Goal: Transaction & Acquisition: Download file/media

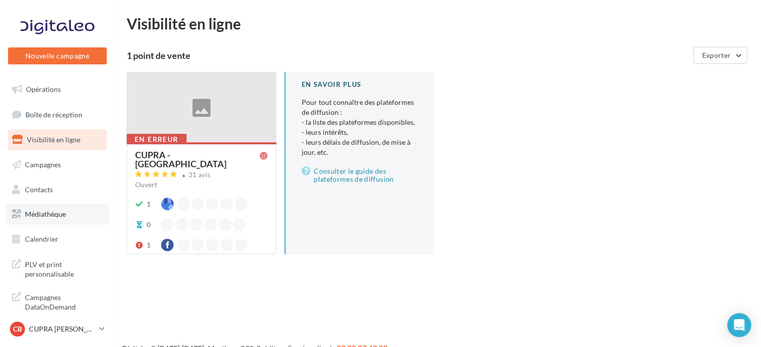
click at [62, 212] on span "Médiathèque" at bounding box center [45, 213] width 41 height 8
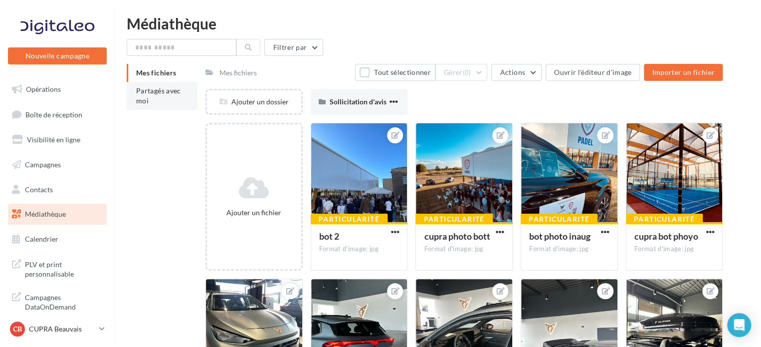
click at [165, 98] on li "Partagés avec moi" at bounding box center [162, 96] width 71 height 28
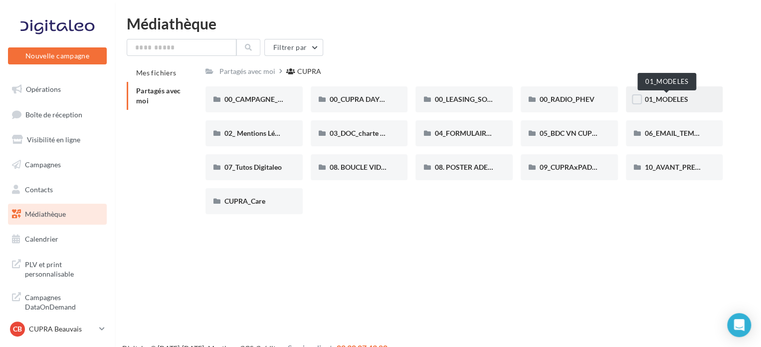
click at [652, 103] on span "01_MODELES" at bounding box center [666, 99] width 43 height 8
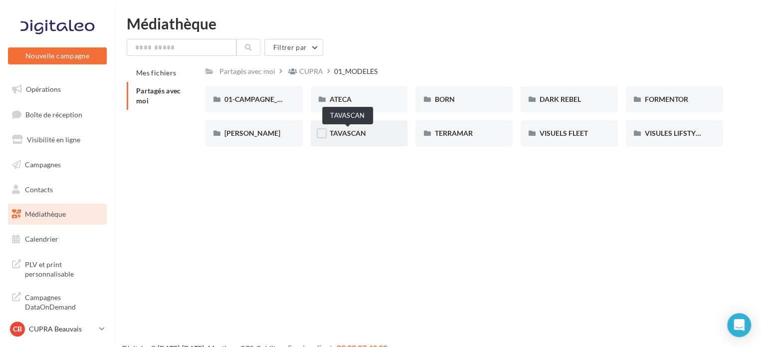
click at [354, 134] on span "TAVASCAN" at bounding box center [348, 133] width 36 height 8
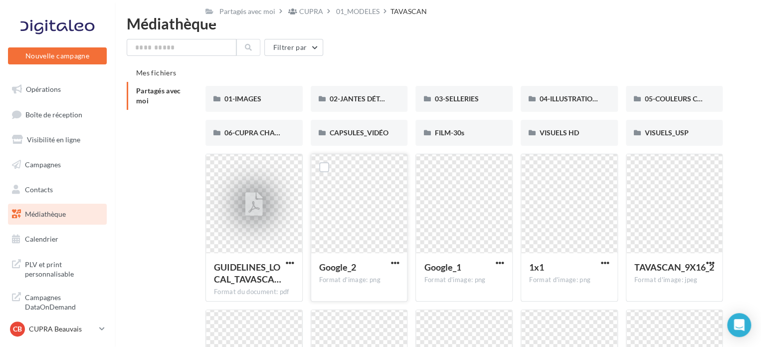
scroll to position [161, 0]
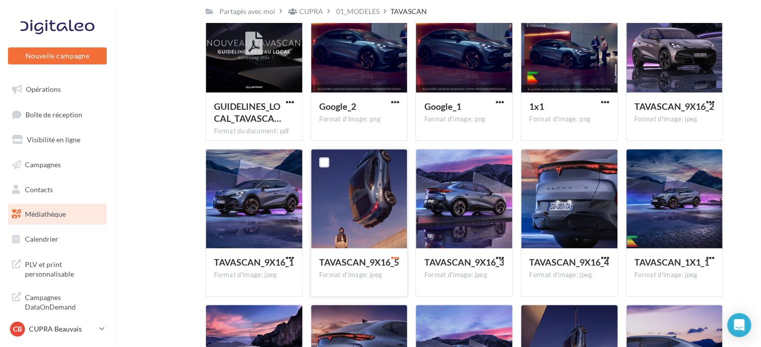
click at [392, 259] on span "button" at bounding box center [394, 257] width 8 height 8
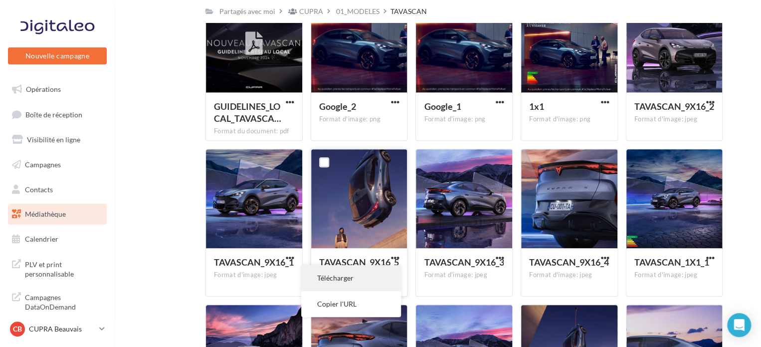
click at [358, 285] on button "Télécharger" at bounding box center [351, 278] width 100 height 26
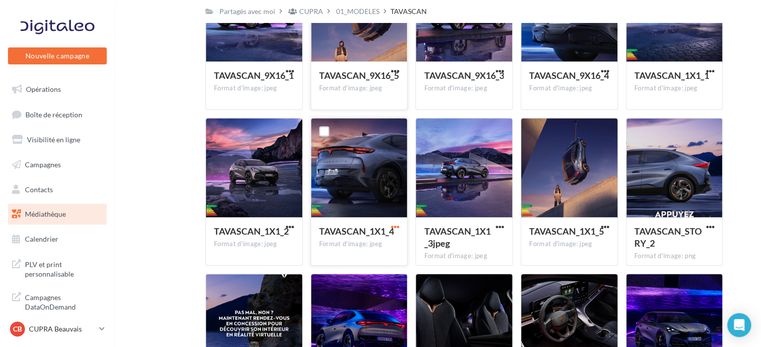
scroll to position [419, 0]
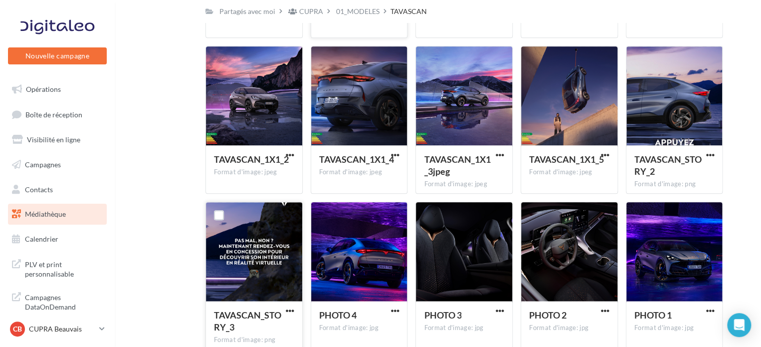
click at [287, 316] on button "button" at bounding box center [290, 311] width 12 height 10
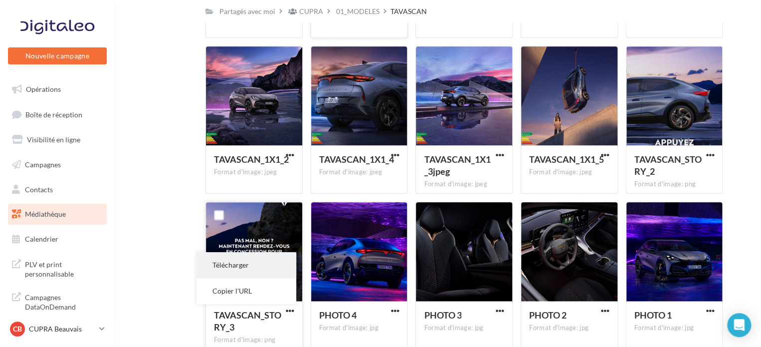
click at [233, 269] on button "Télécharger" at bounding box center [246, 265] width 100 height 26
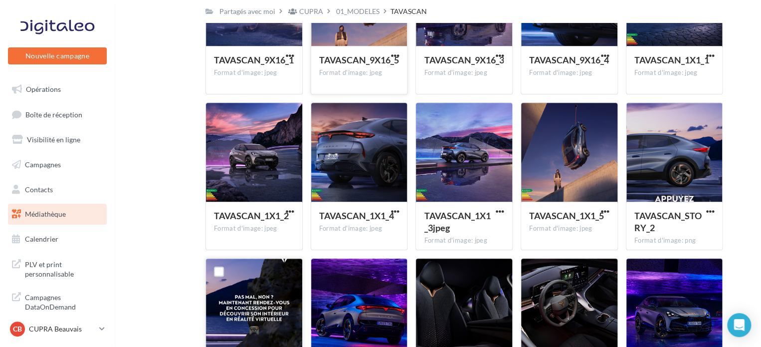
scroll to position [362, 0]
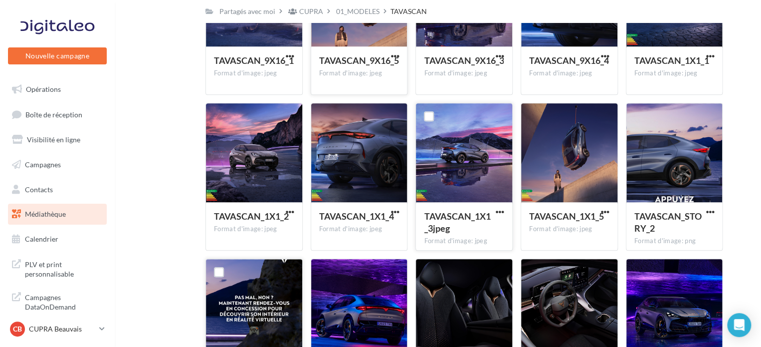
click at [502, 207] on div at bounding box center [500, 212] width 12 height 10
click at [498, 214] on span "button" at bounding box center [500, 211] width 8 height 8
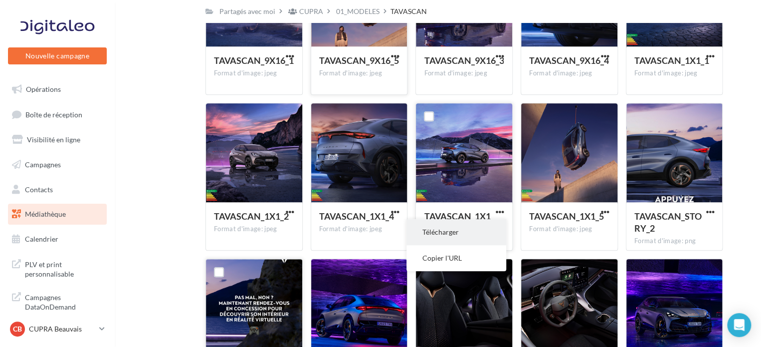
click at [457, 229] on button "Télécharger" at bounding box center [456, 232] width 100 height 26
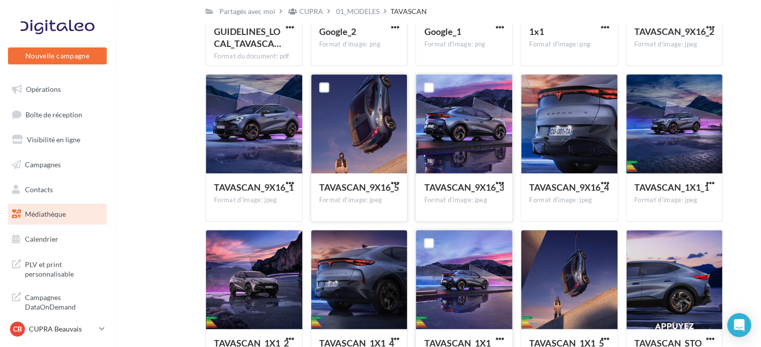
scroll to position [235, 0]
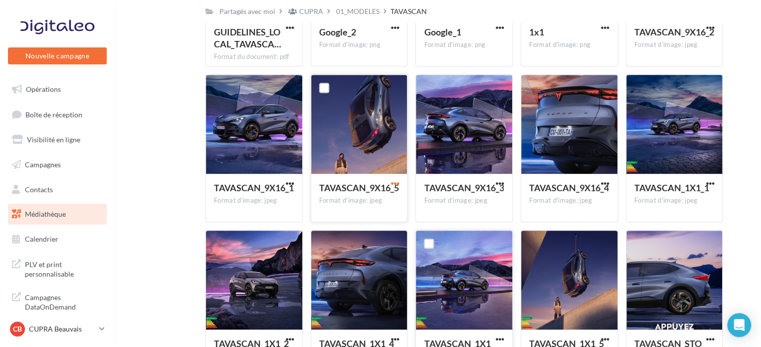
click at [396, 183] on span "button" at bounding box center [394, 183] width 8 height 8
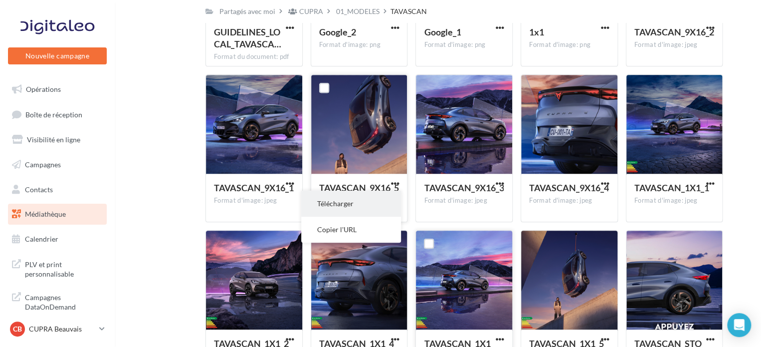
click at [351, 199] on button "Télécharger" at bounding box center [351, 203] width 100 height 26
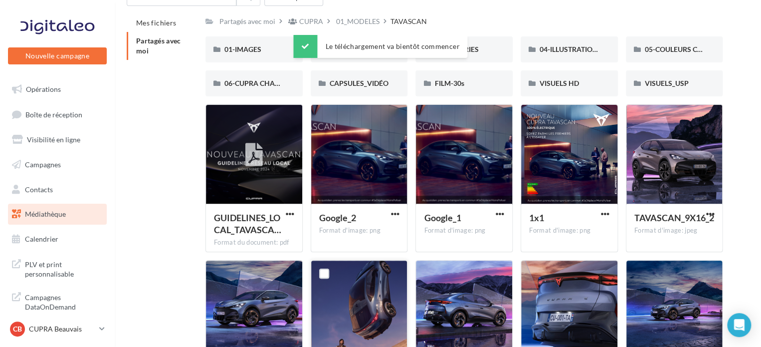
scroll to position [0, 0]
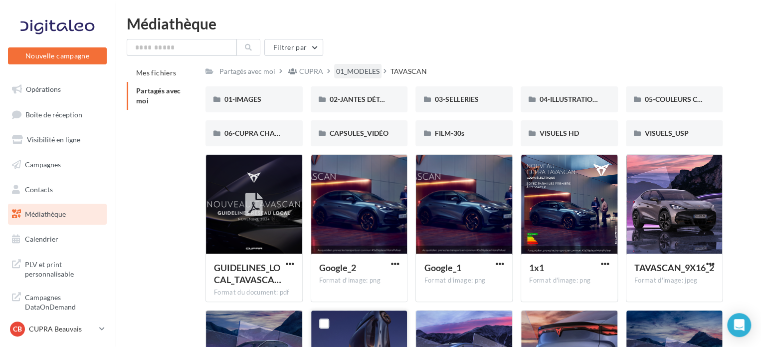
click at [353, 69] on div "01_MODELES" at bounding box center [357, 71] width 43 height 10
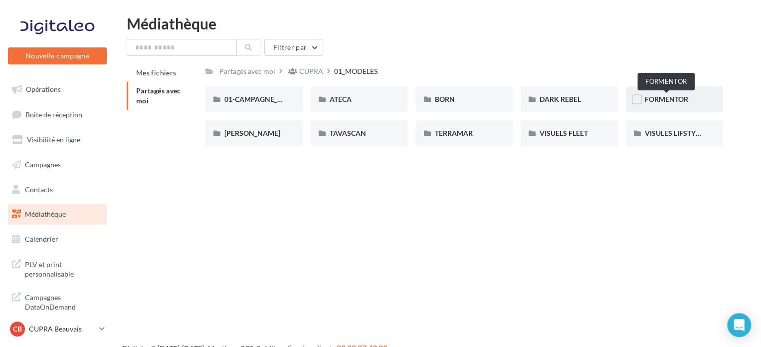
click at [661, 99] on span "FORMENTOR" at bounding box center [666, 99] width 43 height 8
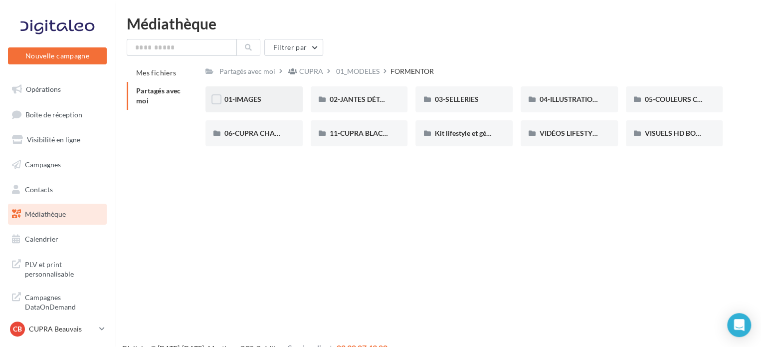
click at [258, 96] on span "01-IMAGES" at bounding box center [242, 99] width 37 height 8
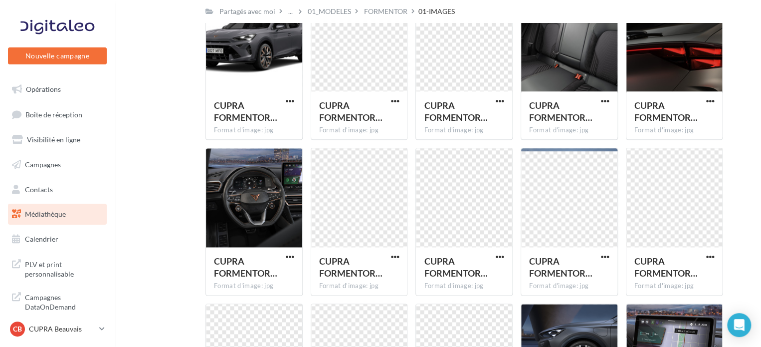
scroll to position [618, 0]
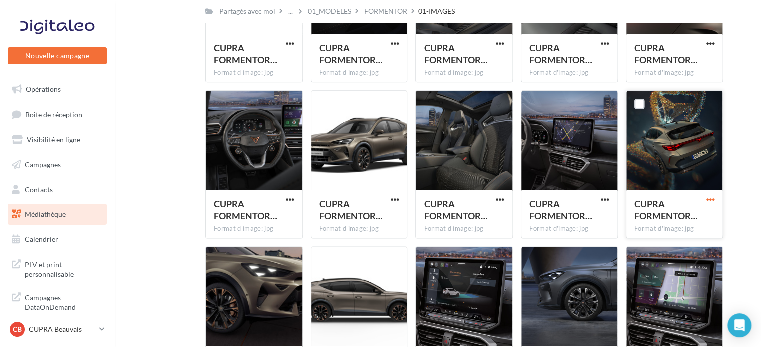
click at [706, 198] on span "button" at bounding box center [710, 199] width 8 height 8
click at [660, 219] on button "Télécharger" at bounding box center [666, 219] width 100 height 26
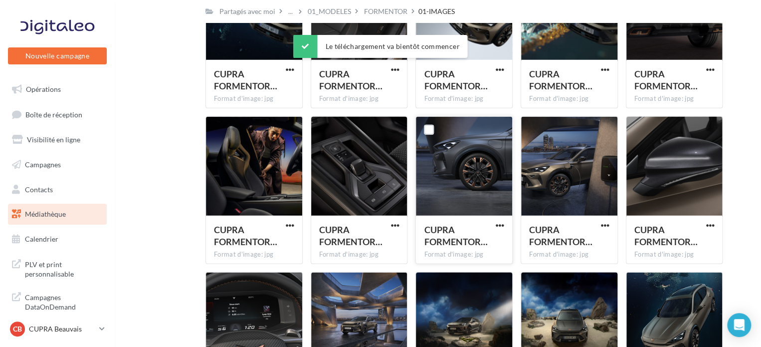
scroll to position [1282, 0]
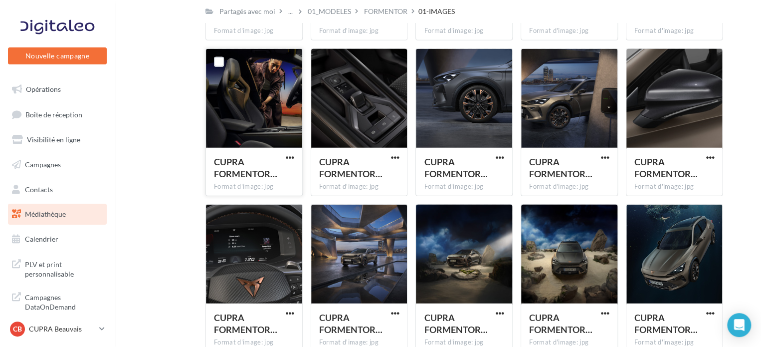
click at [287, 153] on div at bounding box center [290, 158] width 12 height 10
click at [284, 165] on div "CUPRA FORMENTOR…" at bounding box center [254, 169] width 80 height 26
click at [287, 161] on span "button" at bounding box center [290, 157] width 8 height 8
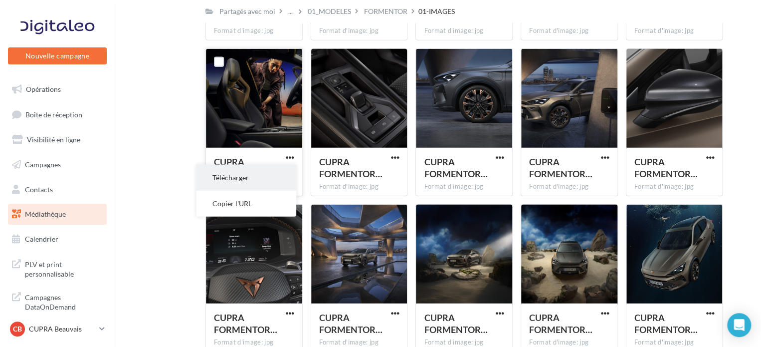
click at [253, 177] on button "Télécharger" at bounding box center [246, 178] width 100 height 26
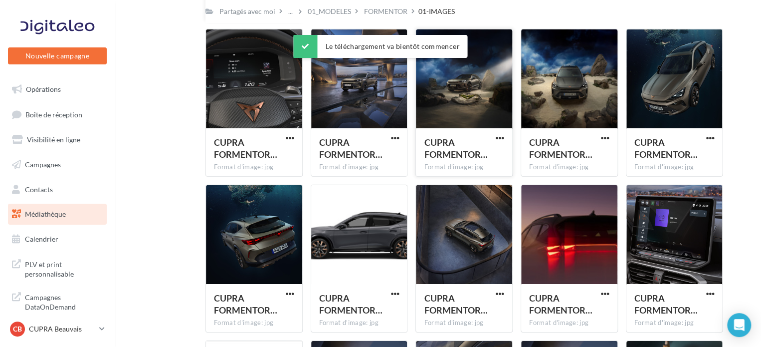
scroll to position [1458, 0]
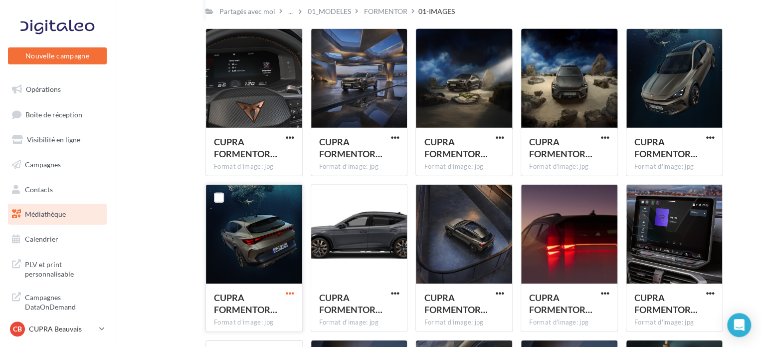
click at [286, 291] on span "button" at bounding box center [290, 293] width 8 height 8
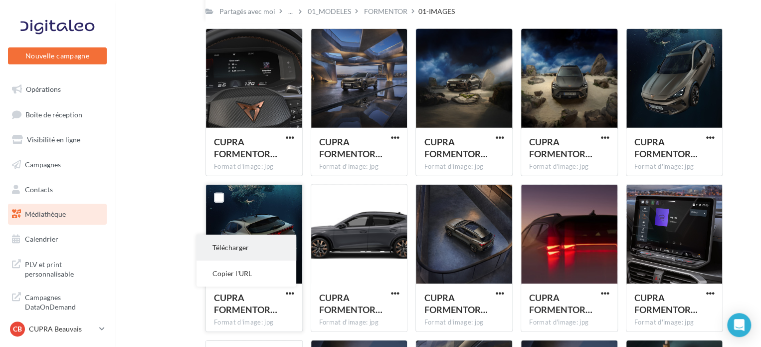
click at [257, 245] on button "Télécharger" at bounding box center [246, 247] width 100 height 26
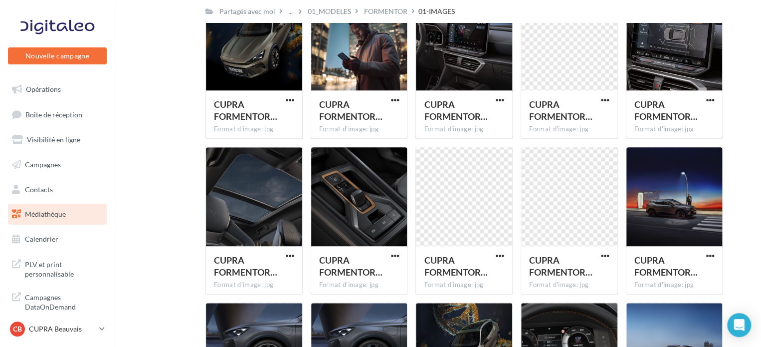
scroll to position [2244, 0]
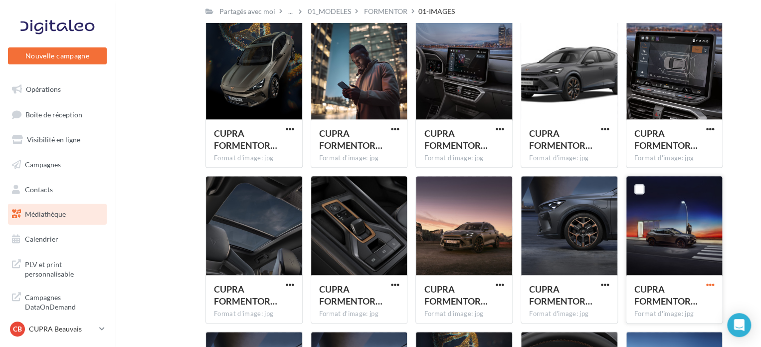
click at [708, 283] on span "button" at bounding box center [710, 284] width 8 height 8
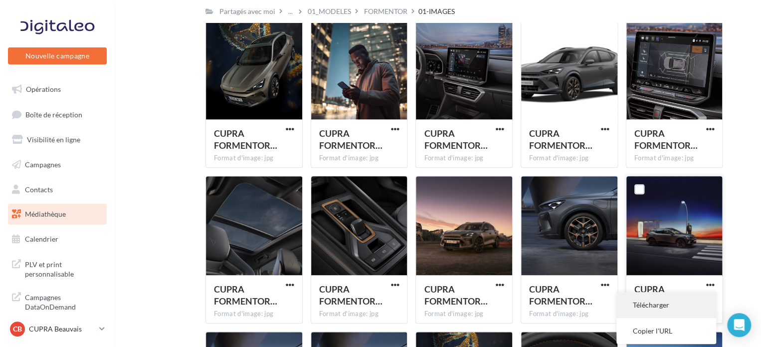
click at [656, 309] on button "Télécharger" at bounding box center [666, 305] width 100 height 26
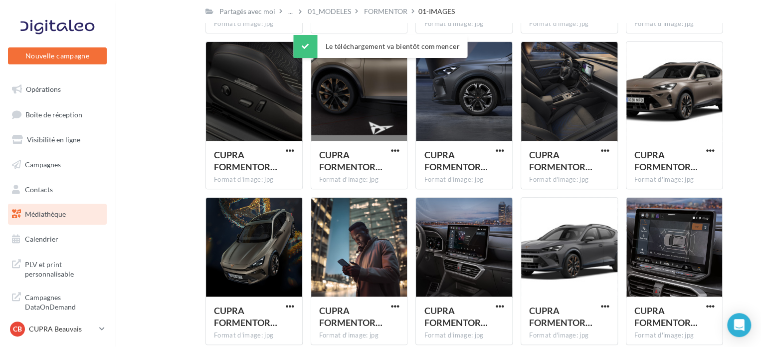
scroll to position [2064, 0]
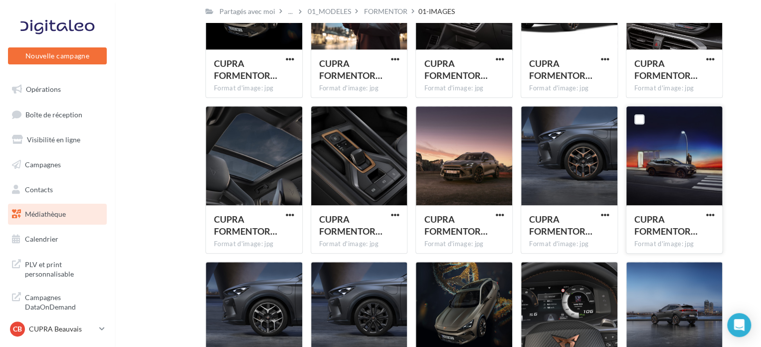
scroll to position [2342, 0]
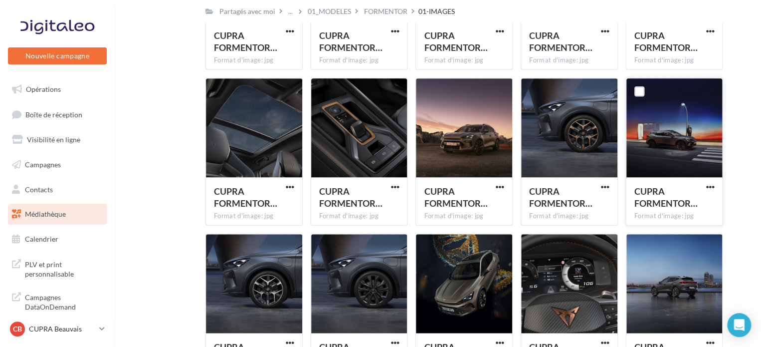
click at [708, 180] on div "CUPRA FORMENTOR… Format d'image: jpg" at bounding box center [674, 200] width 96 height 47
click at [708, 183] on span "button" at bounding box center [710, 187] width 8 height 8
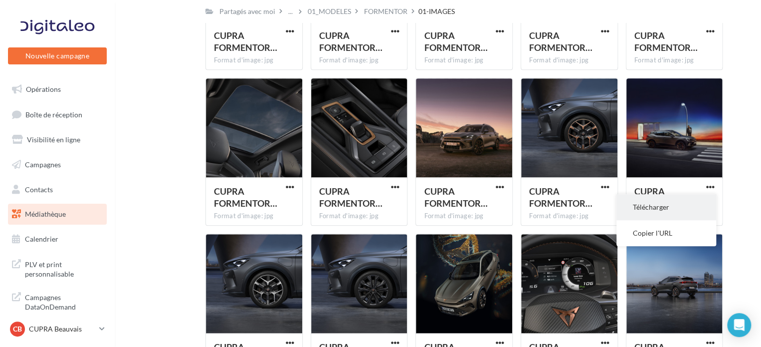
click at [660, 209] on button "Télécharger" at bounding box center [666, 207] width 100 height 26
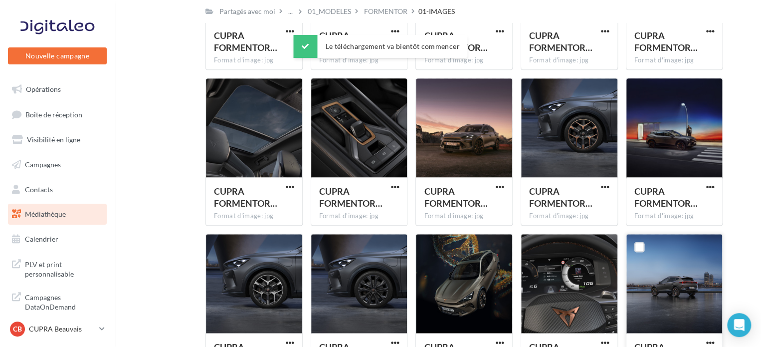
click at [718, 249] on div at bounding box center [674, 284] width 96 height 100
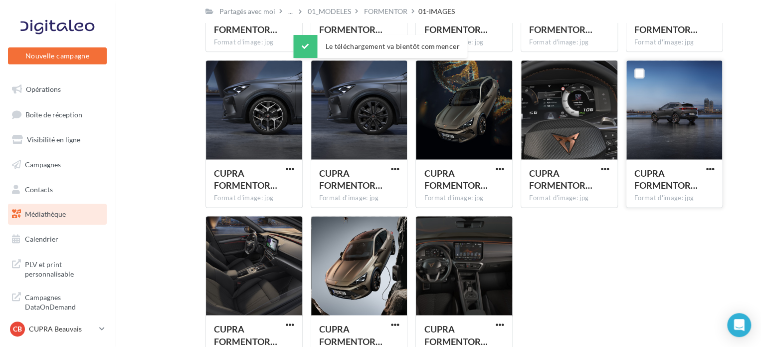
scroll to position [2515, 0]
click at [712, 173] on span "button" at bounding box center [710, 169] width 8 height 8
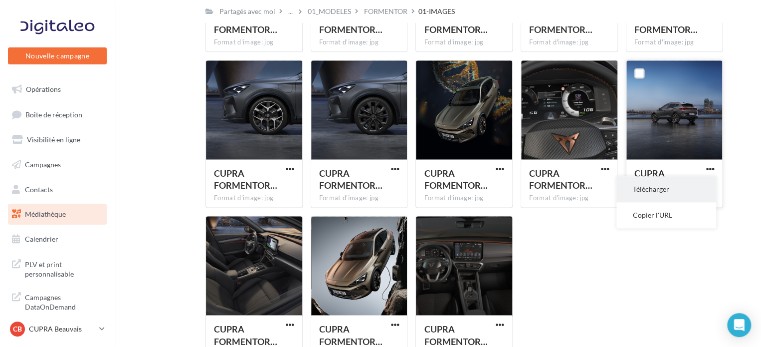
click at [670, 199] on button "Télécharger" at bounding box center [666, 189] width 100 height 26
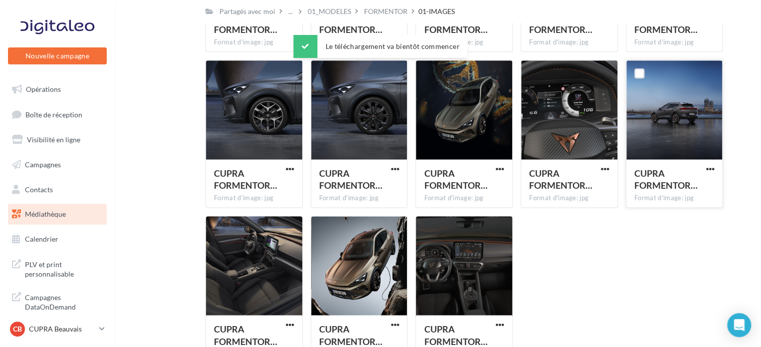
scroll to position [2582, 0]
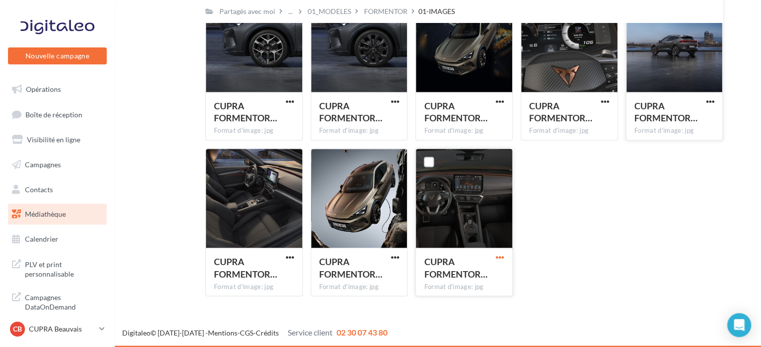
click at [499, 254] on span "button" at bounding box center [500, 257] width 8 height 8
click at [441, 272] on button "Télécharger" at bounding box center [456, 277] width 100 height 26
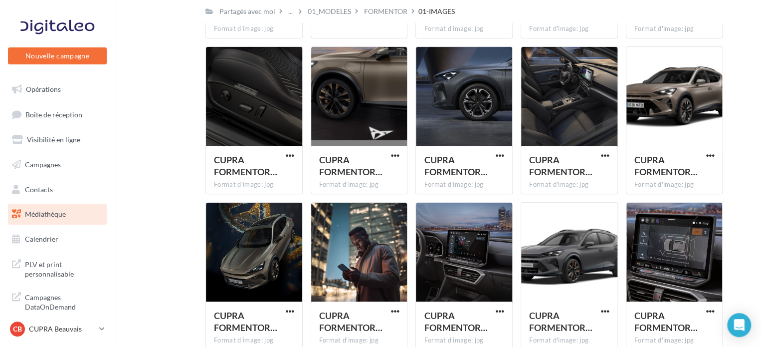
scroll to position [2083, 0]
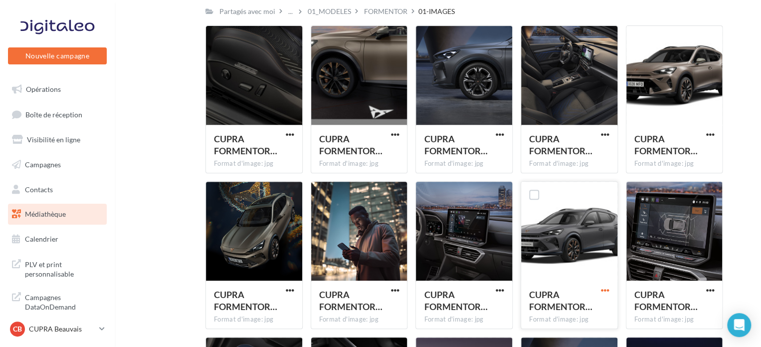
click at [607, 290] on span "button" at bounding box center [605, 290] width 8 height 8
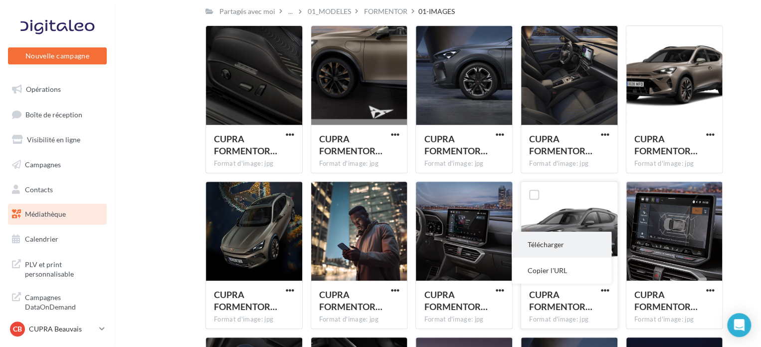
click at [554, 241] on button "Télécharger" at bounding box center [562, 244] width 100 height 26
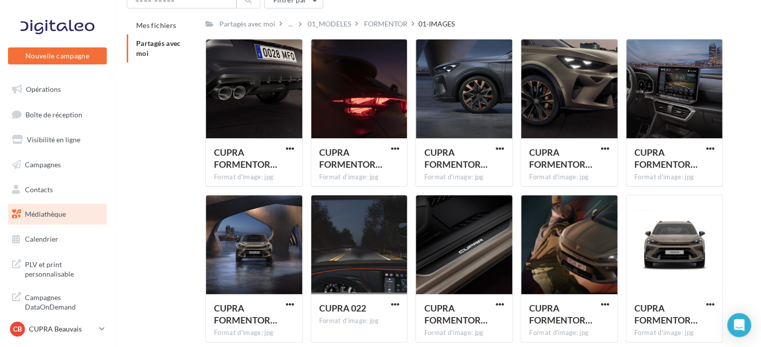
scroll to position [0, 0]
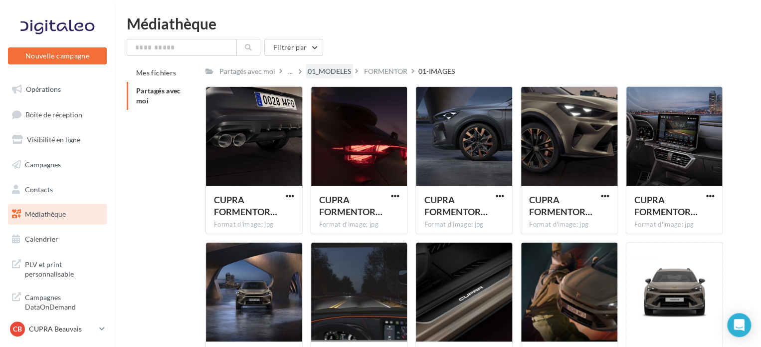
click at [327, 74] on div "01_MODELES" at bounding box center [329, 71] width 43 height 10
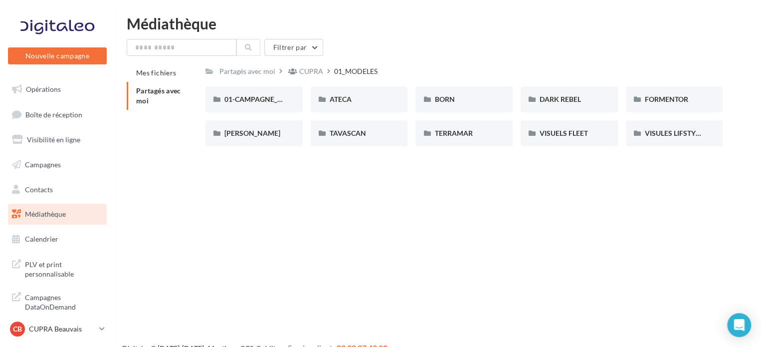
click at [469, 149] on div "01-CAMPAGNE_RED_THREAD 01-CAMPAGNE_RED_THREAD ATECA ATECA BORN BORN DARK REBEL …" at bounding box center [467, 120] width 525 height 68
click at [453, 137] on span "TERRAMAR" at bounding box center [453, 133] width 38 height 8
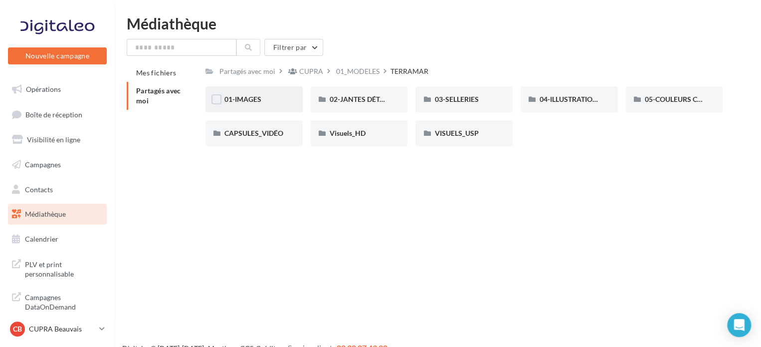
click at [277, 104] on div "01-IMAGES" at bounding box center [253, 99] width 59 height 10
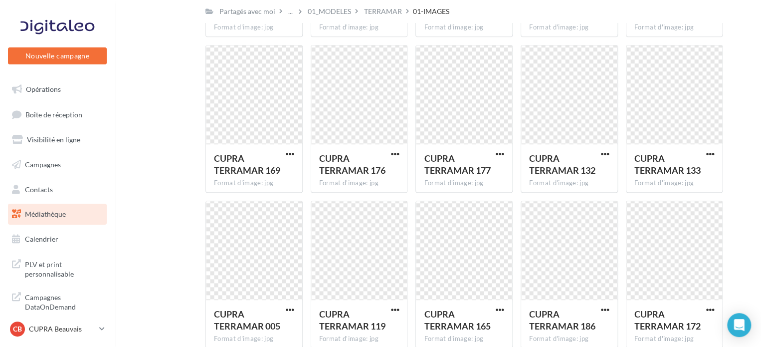
scroll to position [354, 0]
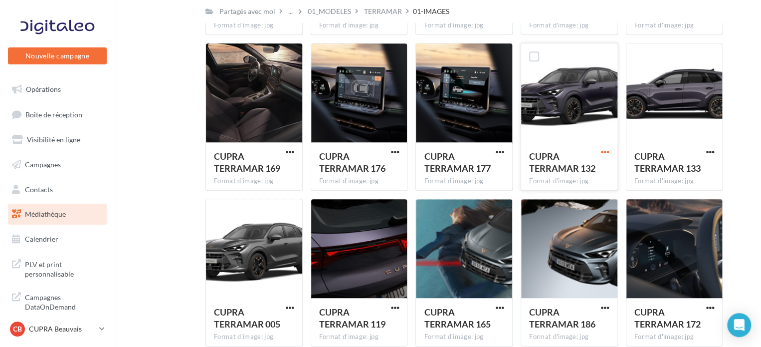
click at [601, 151] on span "button" at bounding box center [605, 152] width 8 height 8
click at [566, 178] on button "Télécharger" at bounding box center [562, 172] width 100 height 26
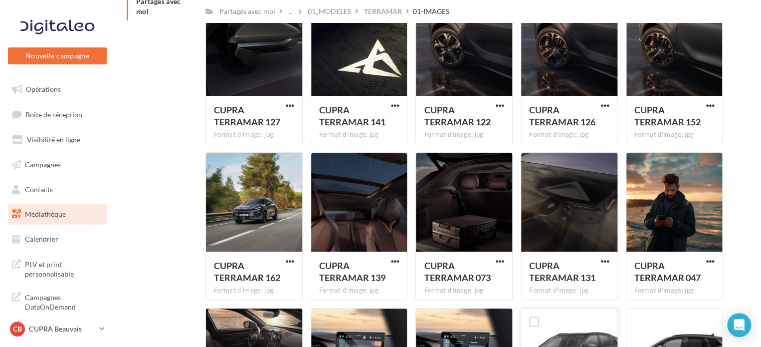
scroll to position [86, 0]
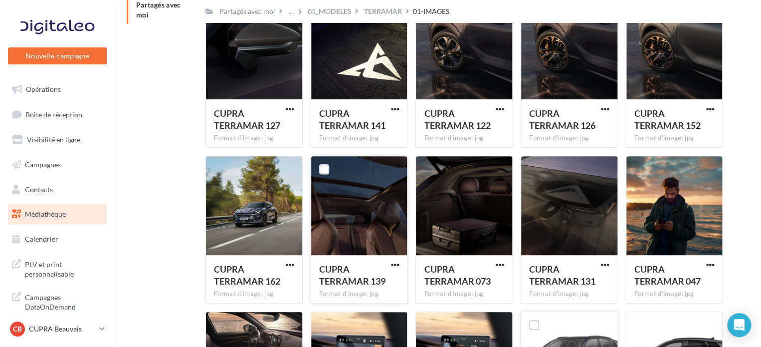
click at [388, 266] on div "CUPRA TERRAMAR 139" at bounding box center [359, 276] width 80 height 26
click at [391, 265] on span "button" at bounding box center [394, 264] width 8 height 8
click at [346, 290] on button "Télécharger" at bounding box center [351, 285] width 100 height 26
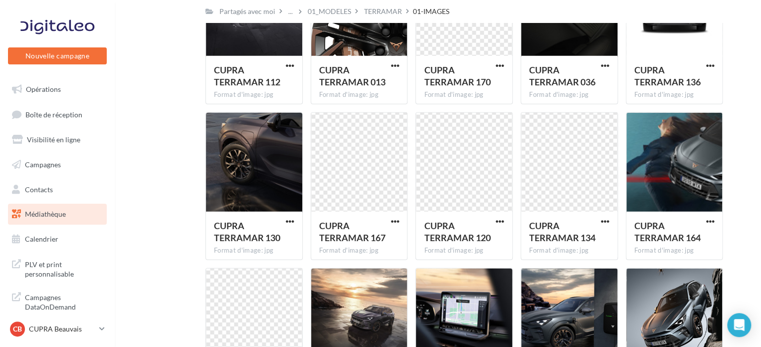
scroll to position [1219, 0]
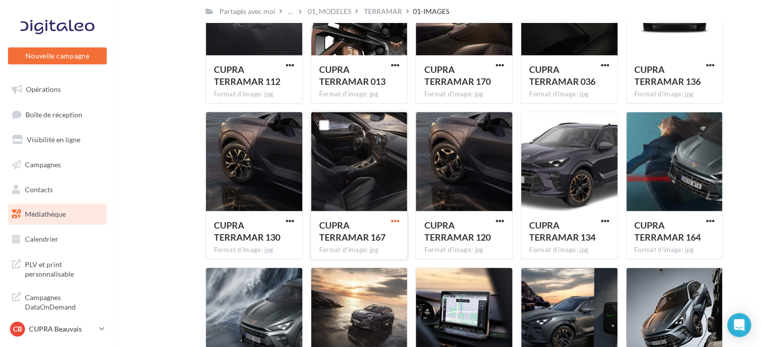
click at [395, 221] on span "button" at bounding box center [394, 220] width 8 height 8
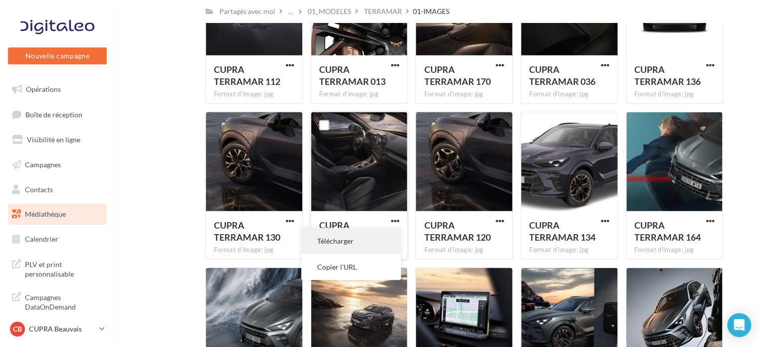
click at [358, 237] on button "Télécharger" at bounding box center [351, 241] width 100 height 26
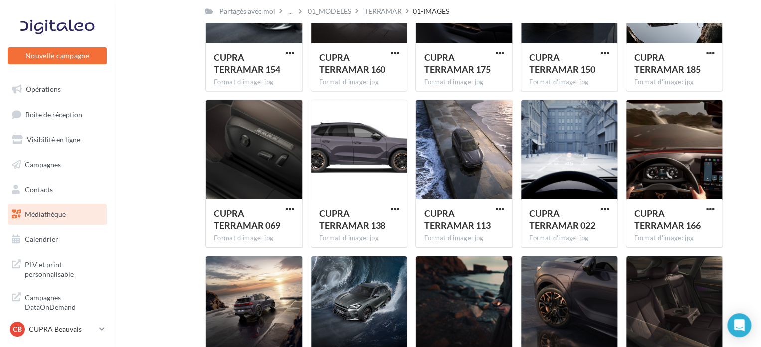
scroll to position [1619, 0]
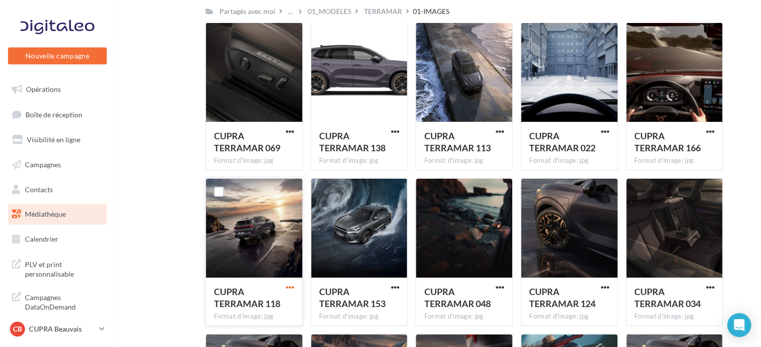
click at [289, 286] on span "button" at bounding box center [290, 287] width 8 height 8
click at [250, 309] on button "Télécharger" at bounding box center [246, 307] width 100 height 26
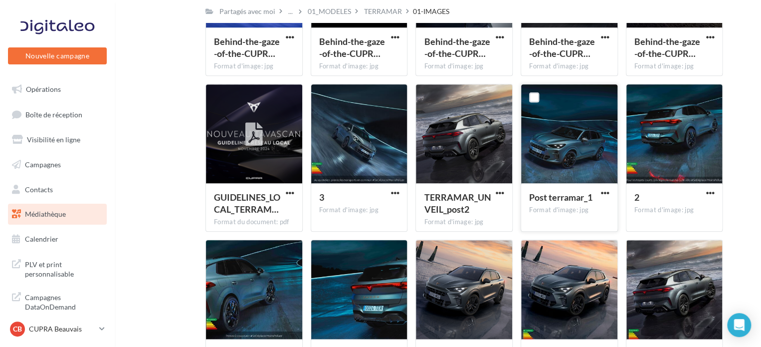
scroll to position [2336, 0]
click at [498, 191] on span "button" at bounding box center [500, 192] width 8 height 8
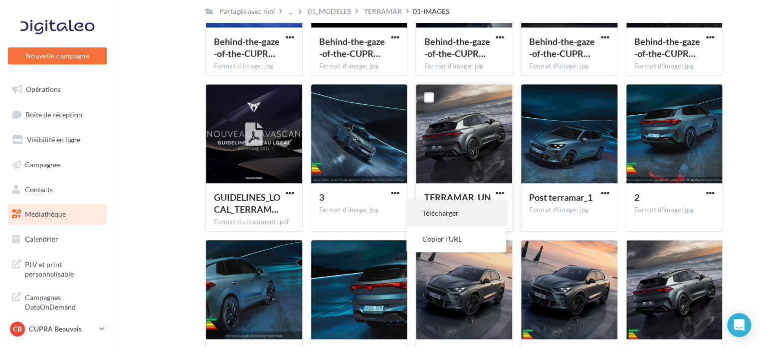
click at [447, 217] on button "Télécharger" at bounding box center [456, 213] width 100 height 26
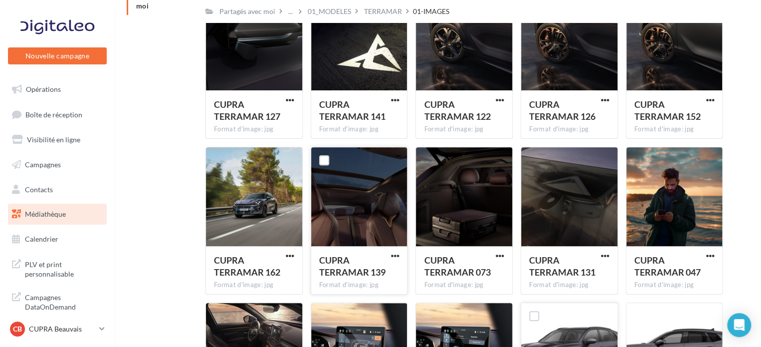
scroll to position [0, 0]
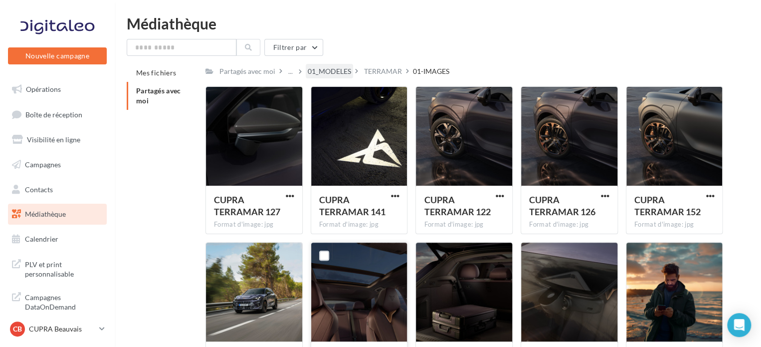
click at [326, 73] on div "01_MODELES" at bounding box center [329, 71] width 43 height 10
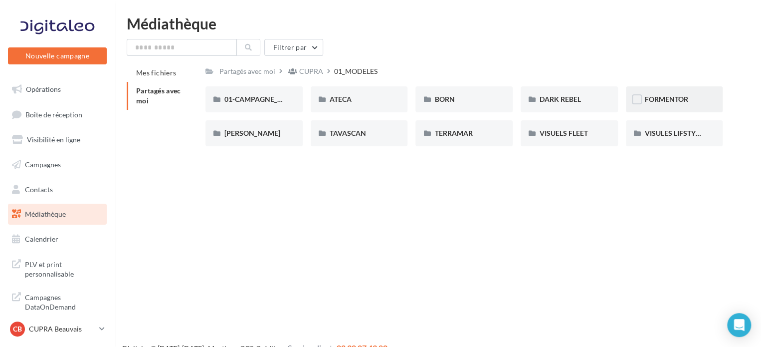
click at [654, 90] on div "FORMENTOR" at bounding box center [674, 99] width 97 height 26
click at [255, 104] on div "01-IMAGES" at bounding box center [253, 99] width 59 height 10
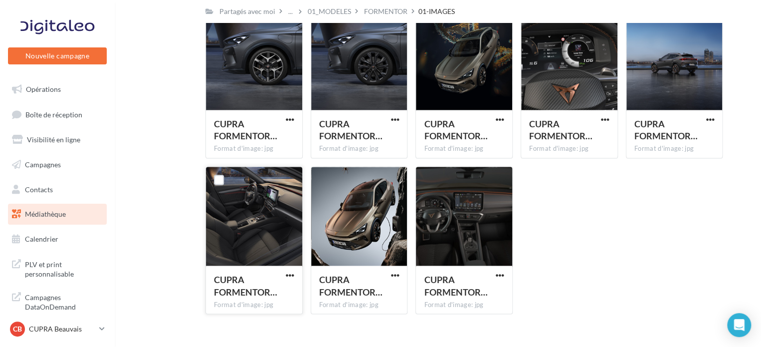
scroll to position [2578, 0]
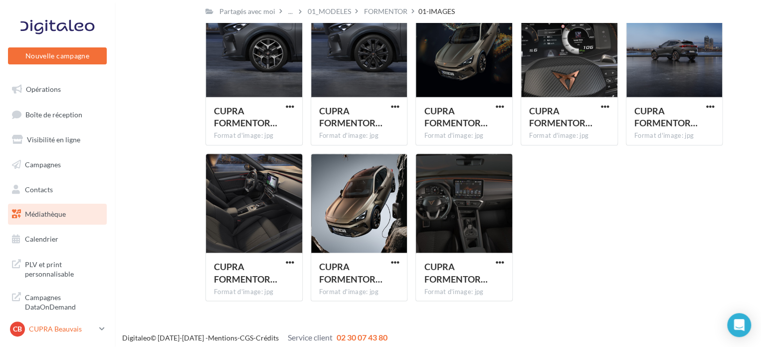
click at [70, 327] on p "CUPRA [PERSON_NAME]" at bounding box center [62, 329] width 66 height 10
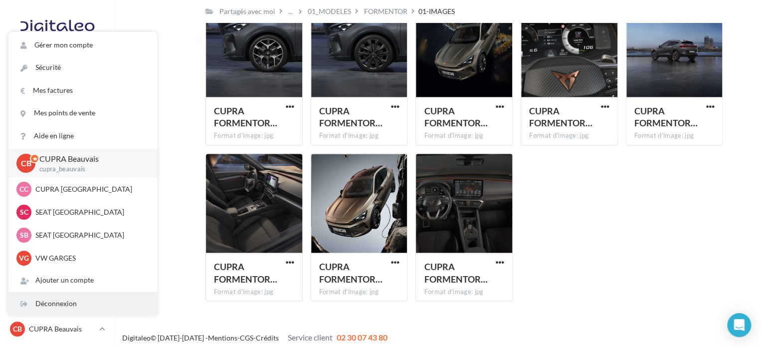
click at [74, 297] on div "Déconnexion" at bounding box center [82, 303] width 149 height 22
